Goal: Find specific page/section: Find specific page/section

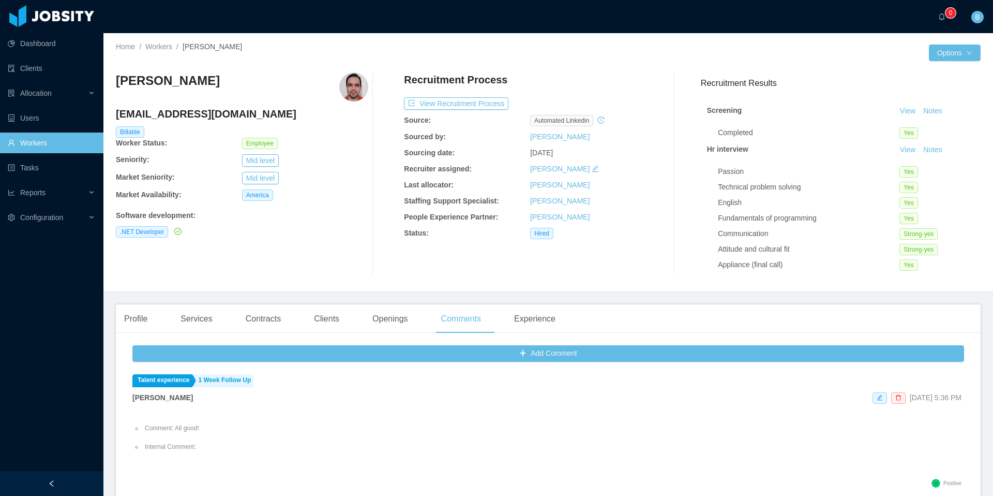
click at [17, 146] on link "Workers" at bounding box center [51, 142] width 87 height 21
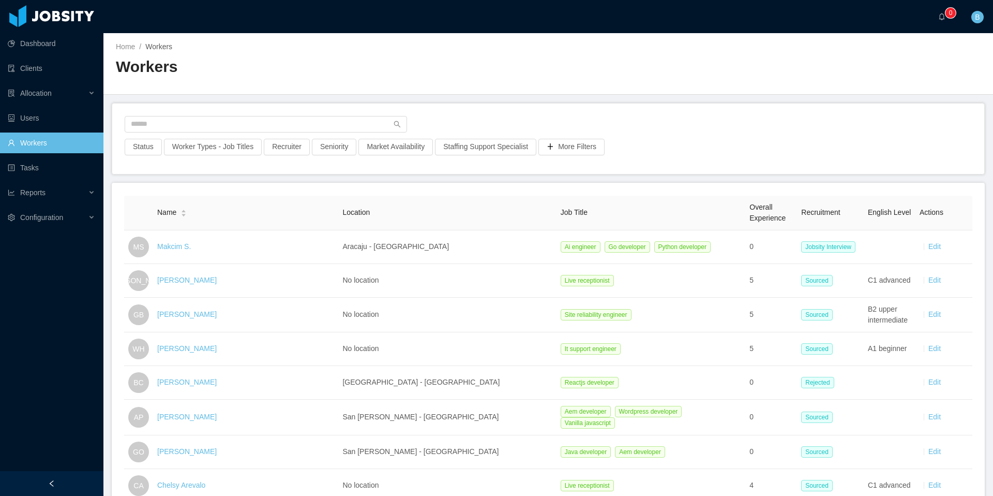
click at [234, 135] on div at bounding box center [548, 127] width 847 height 23
click at [234, 131] on input "text" at bounding box center [266, 124] width 282 height 17
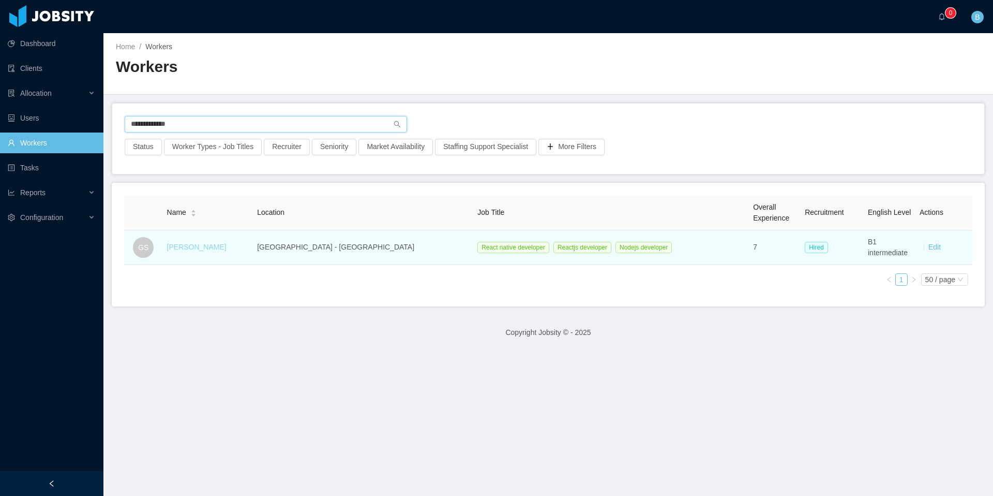
type input "**********"
click at [211, 246] on link "[PERSON_NAME]" at bounding box center [196, 247] width 59 height 8
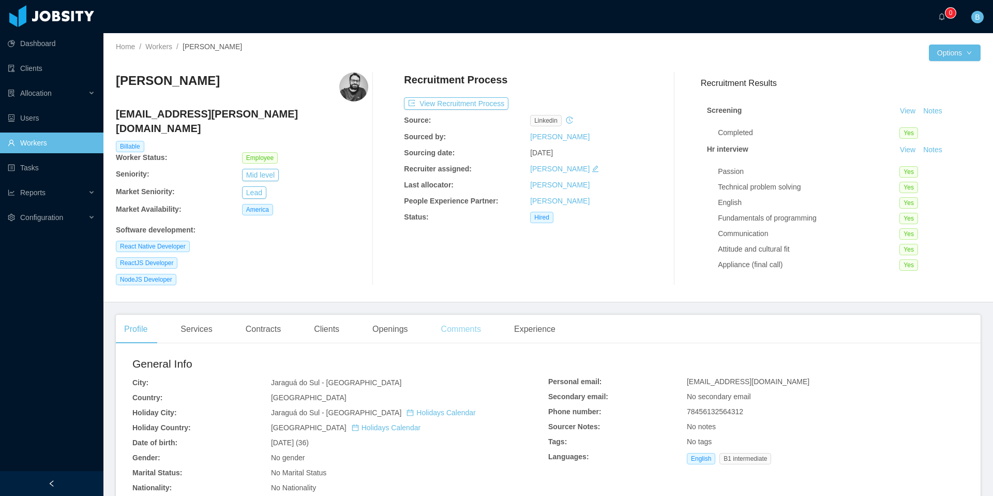
click at [462, 321] on div "Comments" at bounding box center [461, 328] width 56 height 29
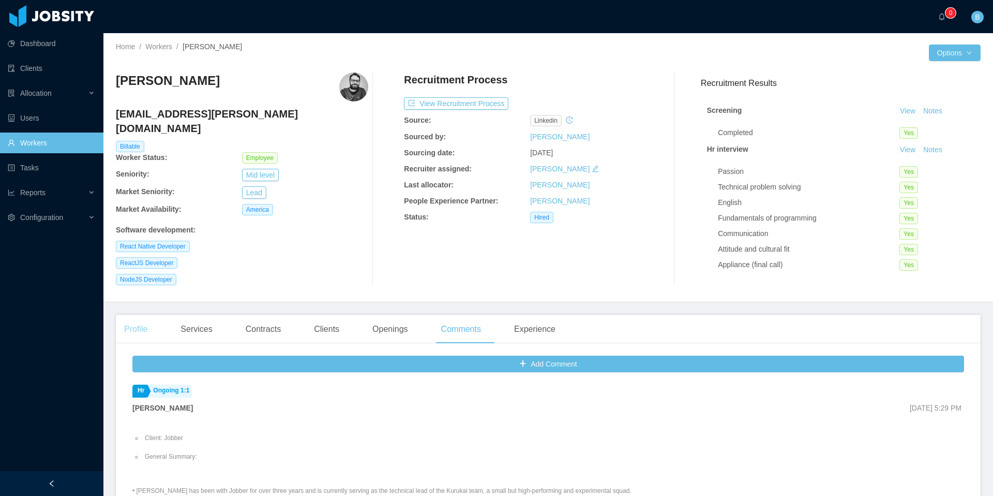
click at [148, 319] on div "Profile" at bounding box center [136, 328] width 40 height 29
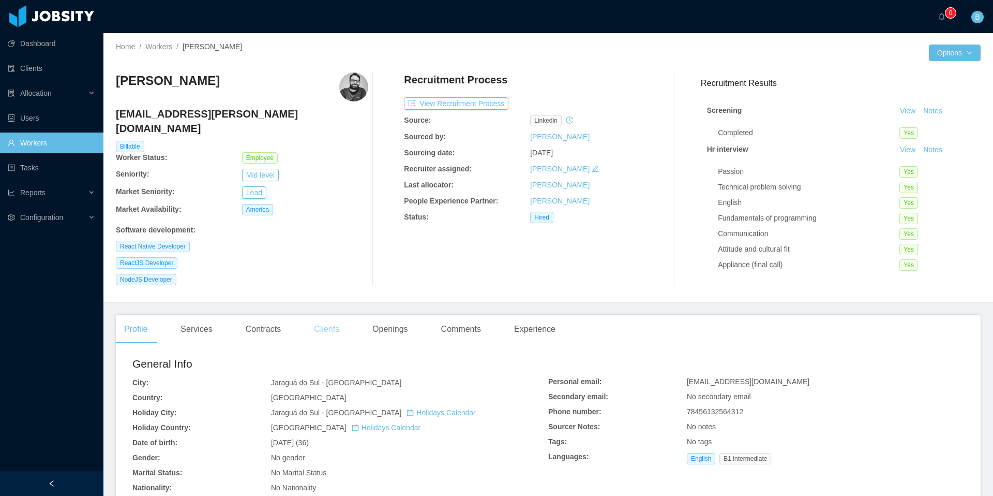
click at [343, 321] on div "Clients" at bounding box center [327, 328] width 42 height 29
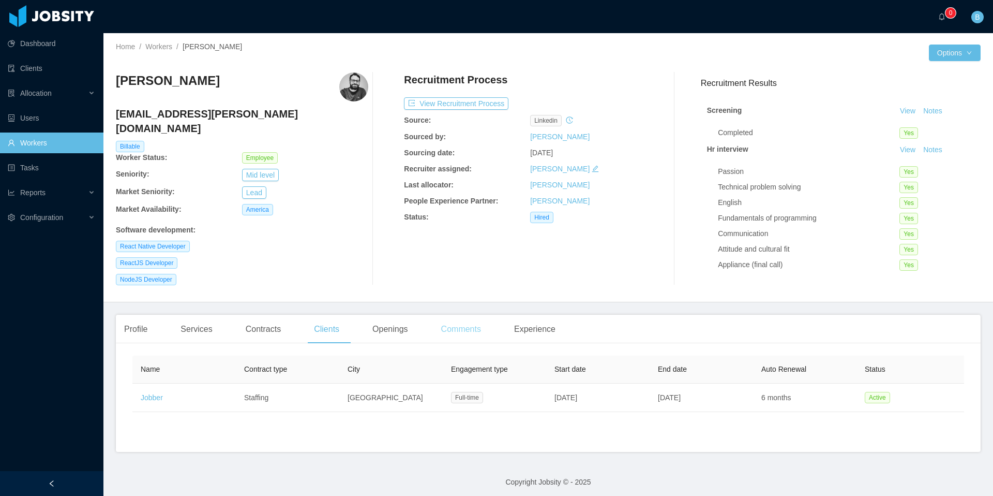
click at [461, 322] on div "Comments" at bounding box center [461, 328] width 56 height 29
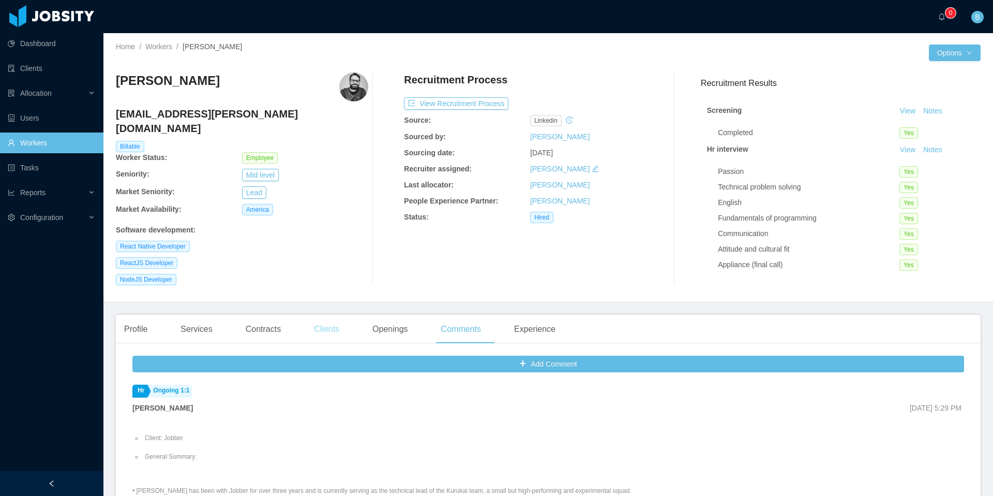
click at [335, 321] on div "Clients" at bounding box center [327, 328] width 42 height 29
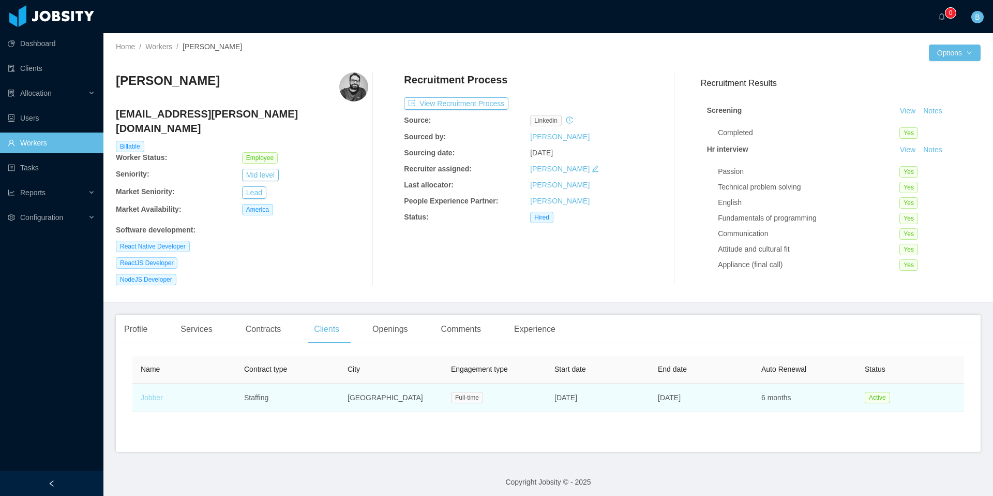
click at [156, 393] on link "Jobber" at bounding box center [152, 397] width 22 height 8
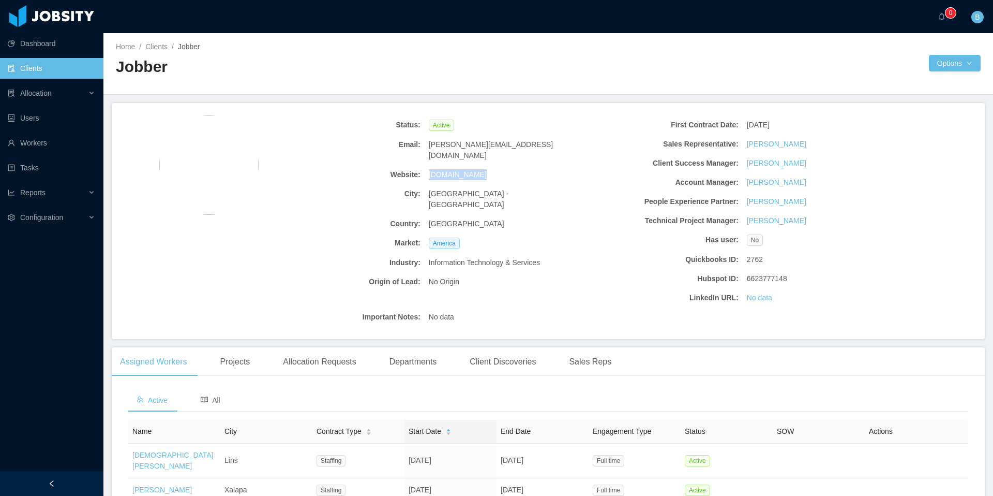
drag, startPoint x: 478, startPoint y: 163, endPoint x: 421, endPoint y: 167, distance: 58.0
click at [421, 167] on div "Website: [DOMAIN_NAME]" at bounding box center [424, 174] width 318 height 19
click at [479, 168] on div "[DOMAIN_NAME]" at bounding box center [504, 174] width 159 height 19
drag, startPoint x: 481, startPoint y: 162, endPoint x: 422, endPoint y: 166, distance: 58.6
click at [425, 166] on div "[DOMAIN_NAME]" at bounding box center [504, 174] width 159 height 19
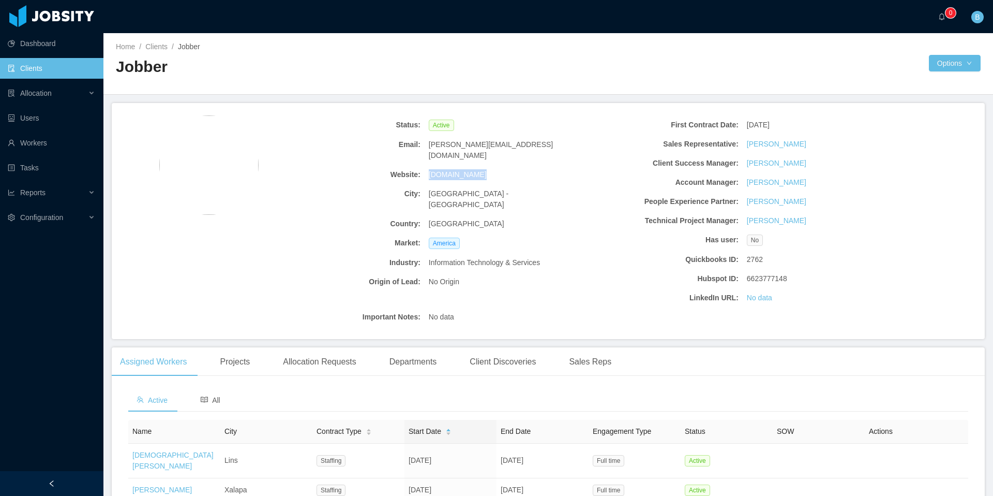
copy span "[DOMAIN_NAME]"
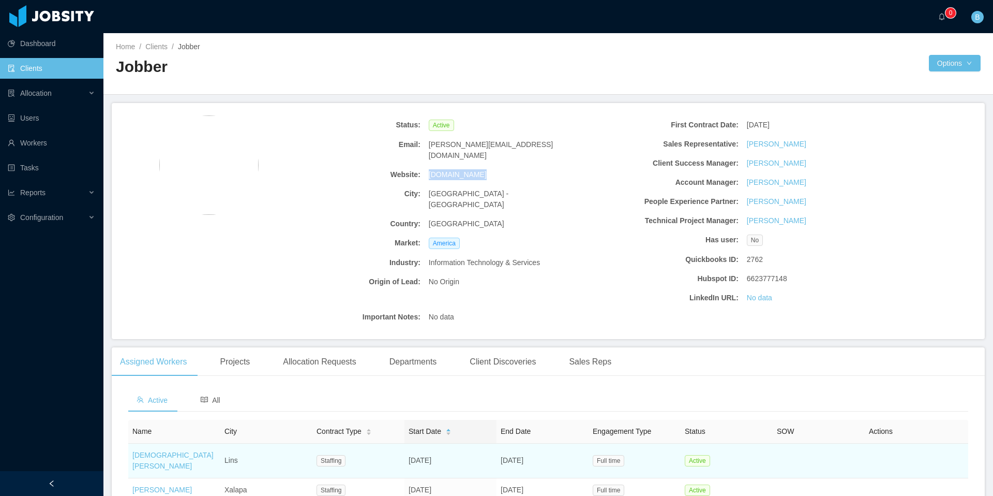
scroll to position [123, 0]
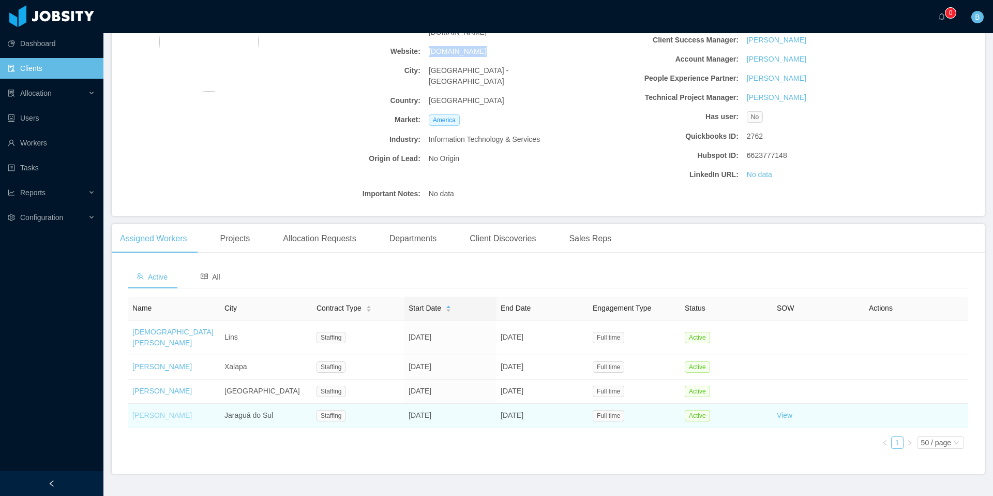
click at [148, 411] on link "[PERSON_NAME]" at bounding box center [161, 415] width 59 height 8
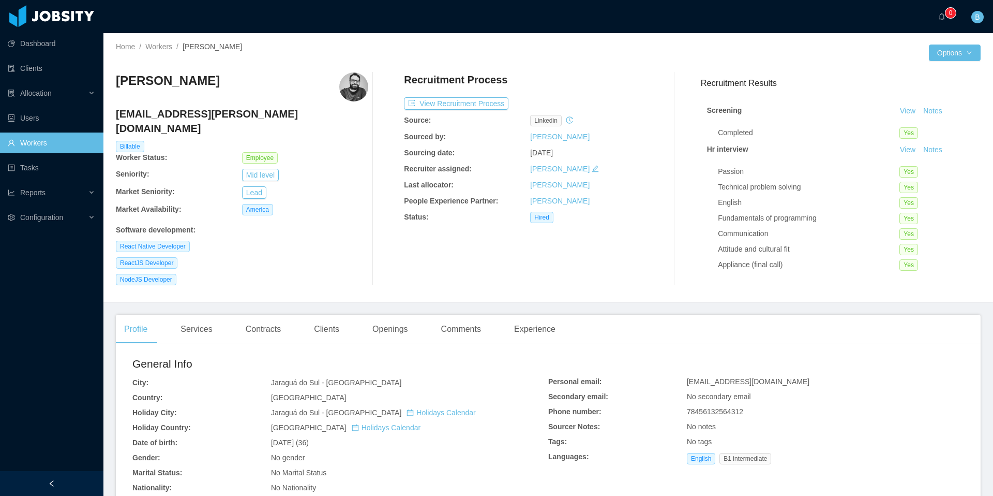
scroll to position [20, 0]
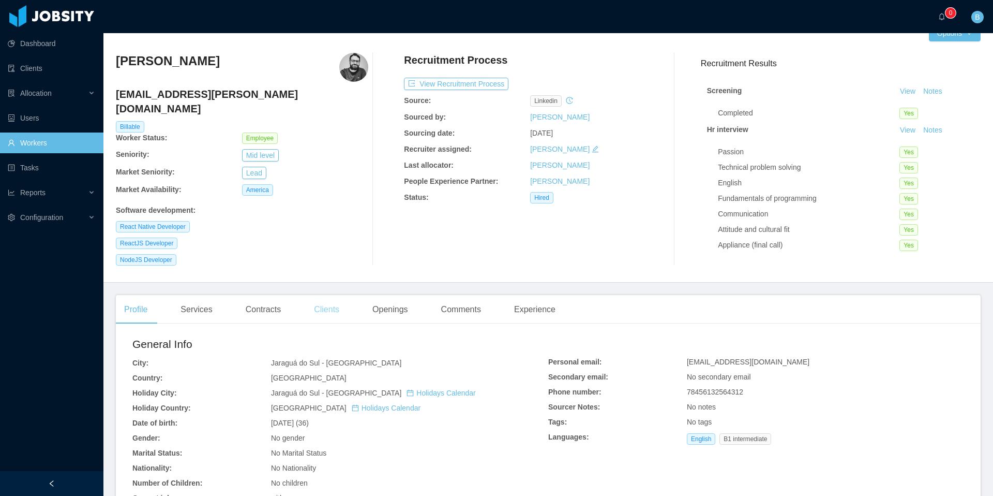
click at [327, 301] on div "Clients" at bounding box center [327, 309] width 42 height 29
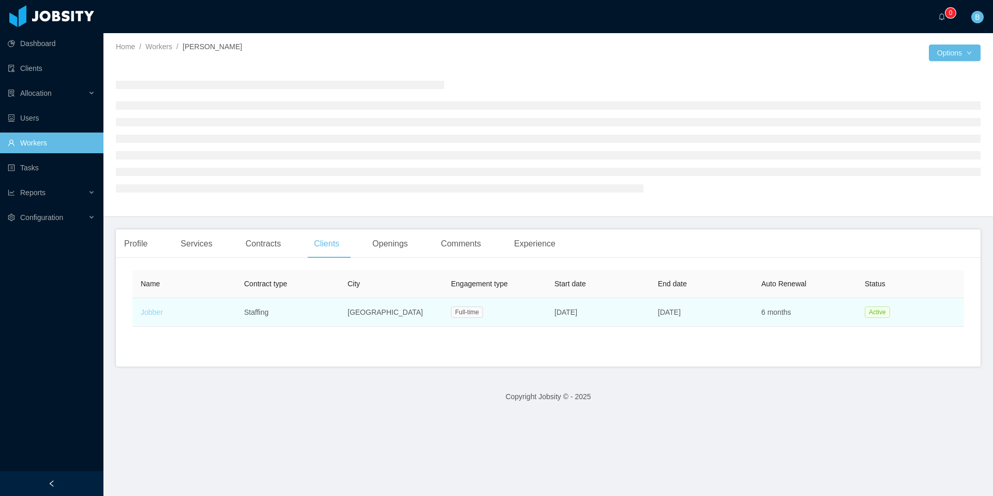
click at [149, 309] on link "Jobber" at bounding box center [152, 312] width 22 height 8
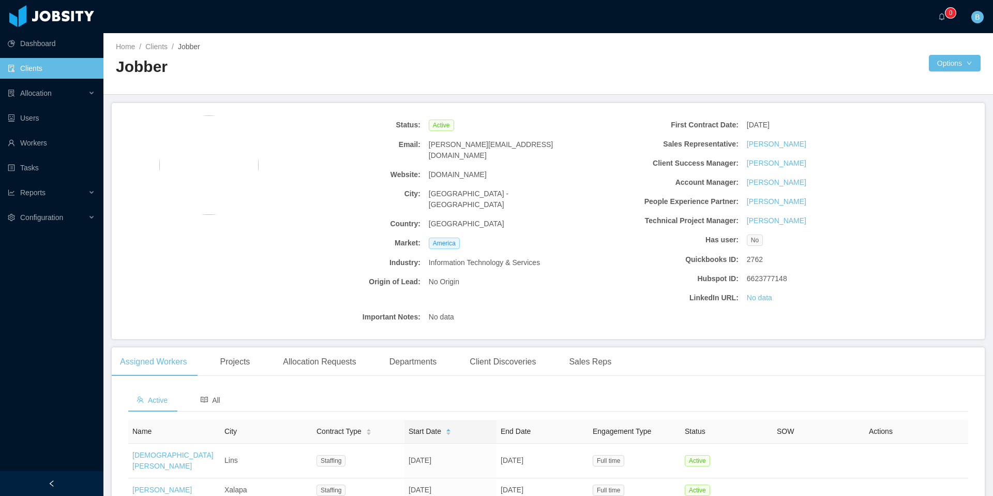
scroll to position [63, 0]
